Goal: Information Seeking & Learning: Compare options

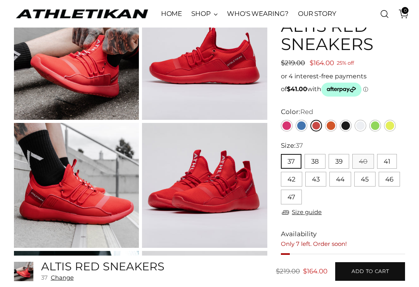
scroll to position [91, 0]
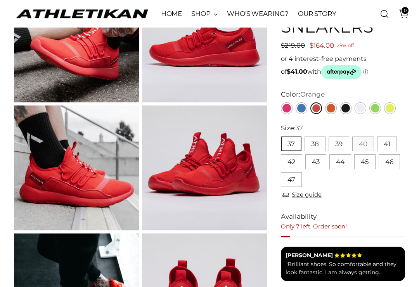
click at [333, 109] on link "Orange" at bounding box center [331, 108] width 12 height 12
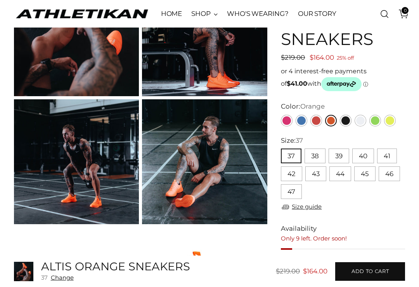
scroll to position [101, 0]
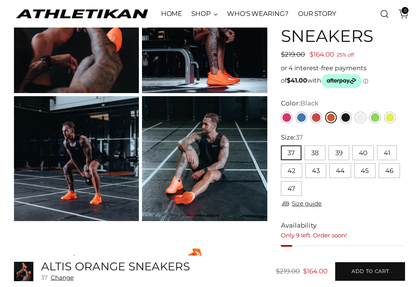
click at [348, 114] on link "Black" at bounding box center [346, 118] width 12 height 12
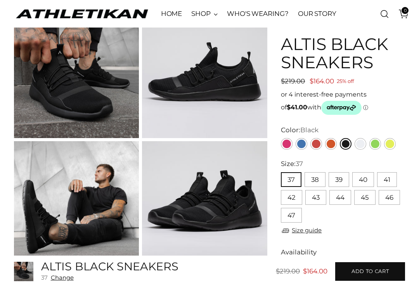
scroll to position [57, 0]
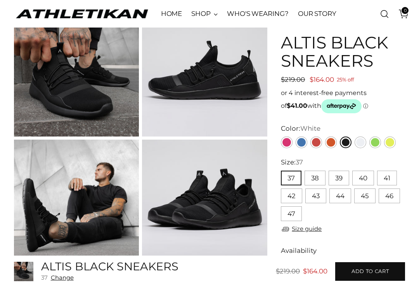
click at [361, 143] on link "White" at bounding box center [360, 142] width 12 height 12
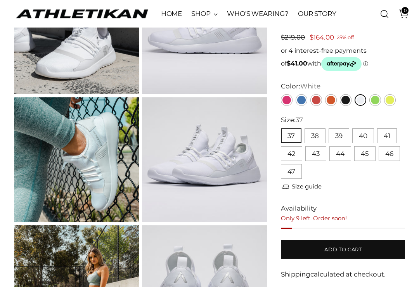
scroll to position [99, 0]
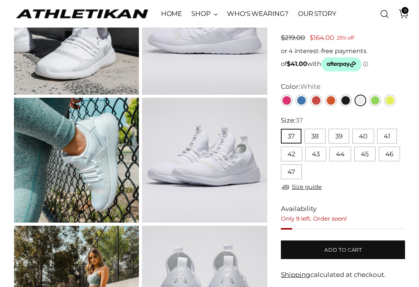
click at [380, 101] on link "Green" at bounding box center [375, 101] width 12 height 12
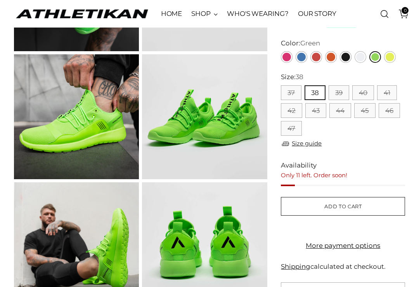
scroll to position [143, 0]
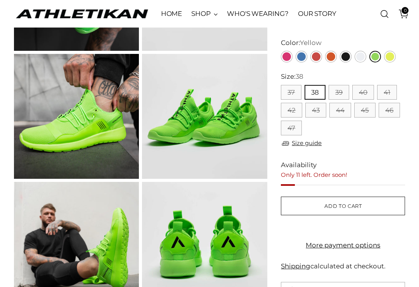
click at [394, 55] on link "Yellow" at bounding box center [390, 57] width 12 height 12
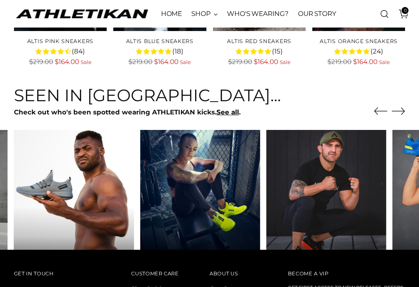
scroll to position [1943, 0]
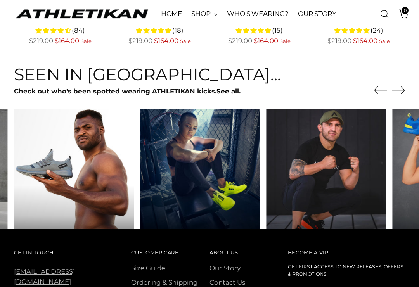
click at [404, 93] on icon "Move to next carousel slide" at bounding box center [398, 90] width 13 height 13
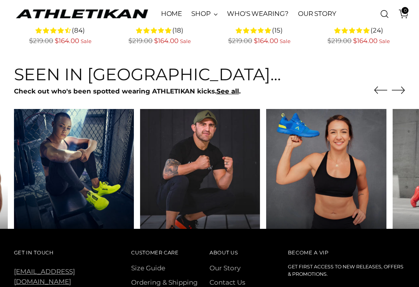
scroll to position [1943, 0]
click at [404, 89] on icon "Move to next carousel slide" at bounding box center [398, 89] width 13 height 7
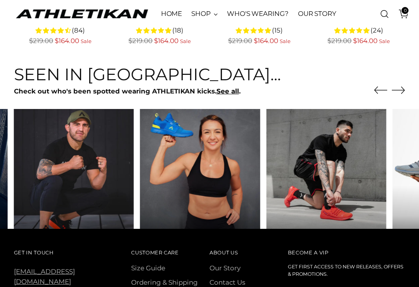
click at [401, 87] on icon "Move to next carousel slide" at bounding box center [398, 89] width 13 height 13
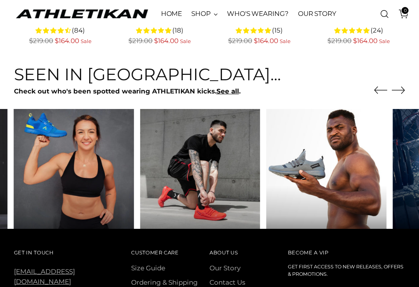
click at [402, 90] on icon "Move to next carousel slide" at bounding box center [398, 89] width 13 height 13
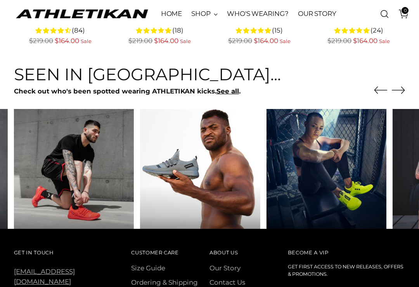
click at [402, 93] on icon "Move to next carousel slide" at bounding box center [398, 89] width 13 height 13
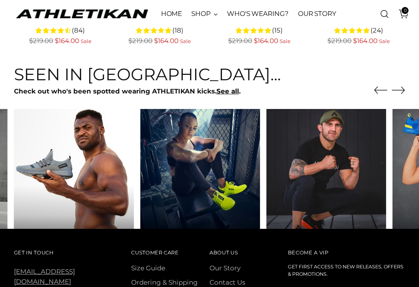
click at [397, 92] on icon "Move to next carousel slide" at bounding box center [398, 89] width 13 height 13
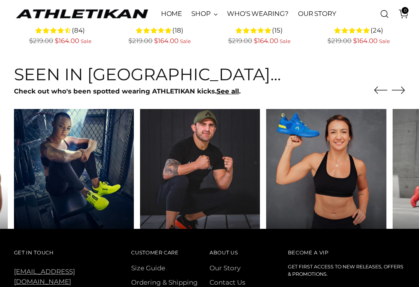
click at [404, 89] on icon "Move to next carousel slide" at bounding box center [398, 89] width 13 height 7
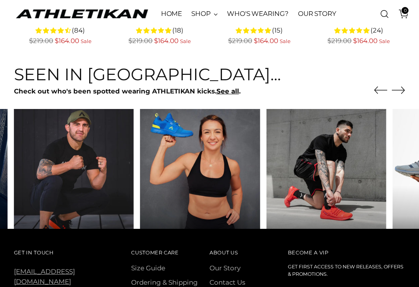
click at [402, 90] on icon "Move to next carousel slide" at bounding box center [398, 89] width 13 height 13
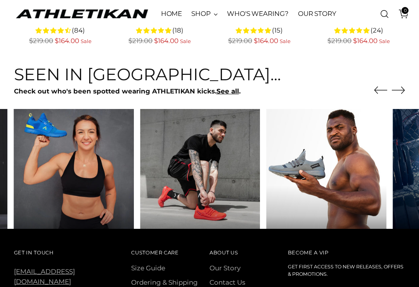
click at [397, 91] on icon "Move to next carousel slide" at bounding box center [398, 89] width 13 height 13
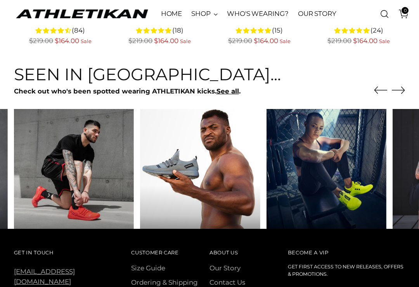
click at [400, 91] on icon "Move to next carousel slide" at bounding box center [398, 89] width 13 height 13
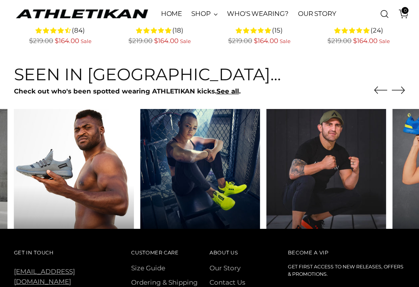
click at [402, 91] on icon "Move to next carousel slide" at bounding box center [398, 89] width 13 height 7
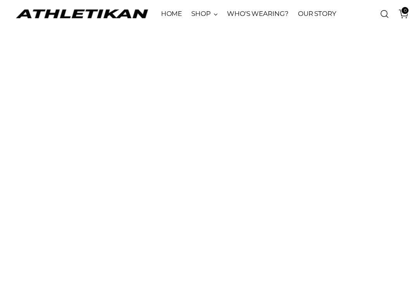
scroll to position [1504, 0]
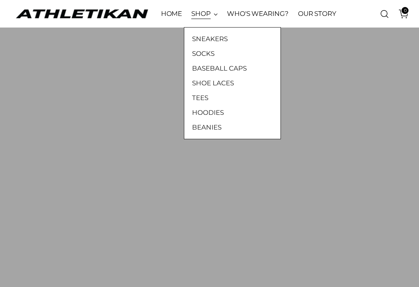
click at [203, 54] on link "SOCKS" at bounding box center [232, 53] width 81 height 10
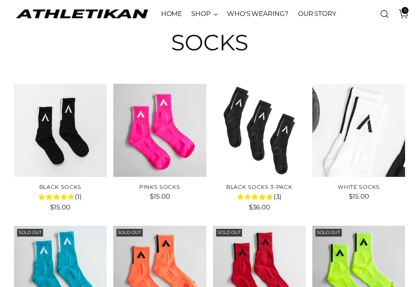
scroll to position [39, 0]
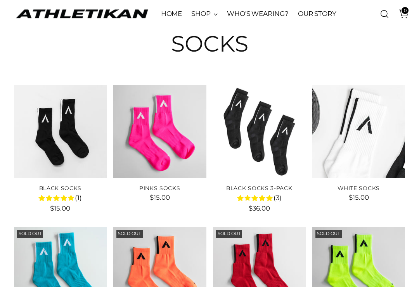
click at [173, 146] on img "Pinks Socks" at bounding box center [159, 131] width 93 height 93
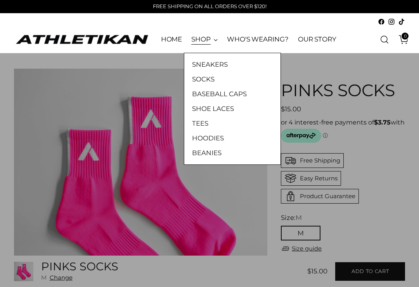
click at [225, 108] on link "SHOE LACES" at bounding box center [232, 109] width 81 height 10
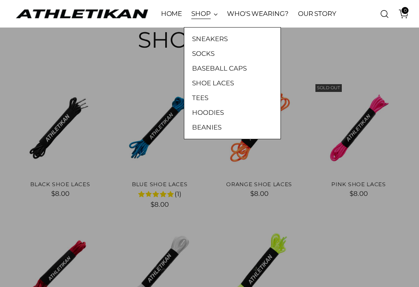
scroll to position [43, 0]
click at [203, 98] on link "TEES" at bounding box center [232, 98] width 81 height 10
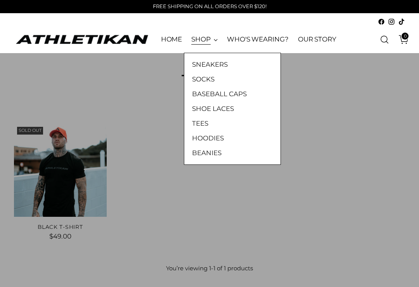
click at [218, 137] on link "HOODIES" at bounding box center [232, 138] width 81 height 10
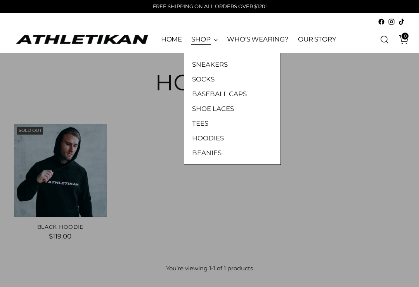
click at [214, 156] on link "BEANIES" at bounding box center [232, 153] width 81 height 10
